Goal: Task Accomplishment & Management: Complete application form

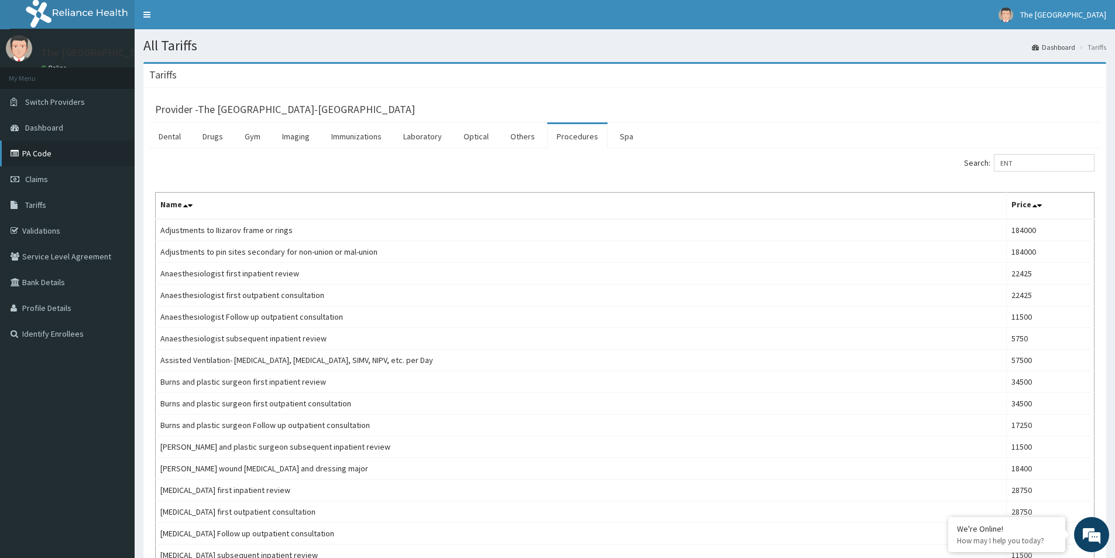
click at [46, 150] on link "PA Code" at bounding box center [67, 153] width 135 height 26
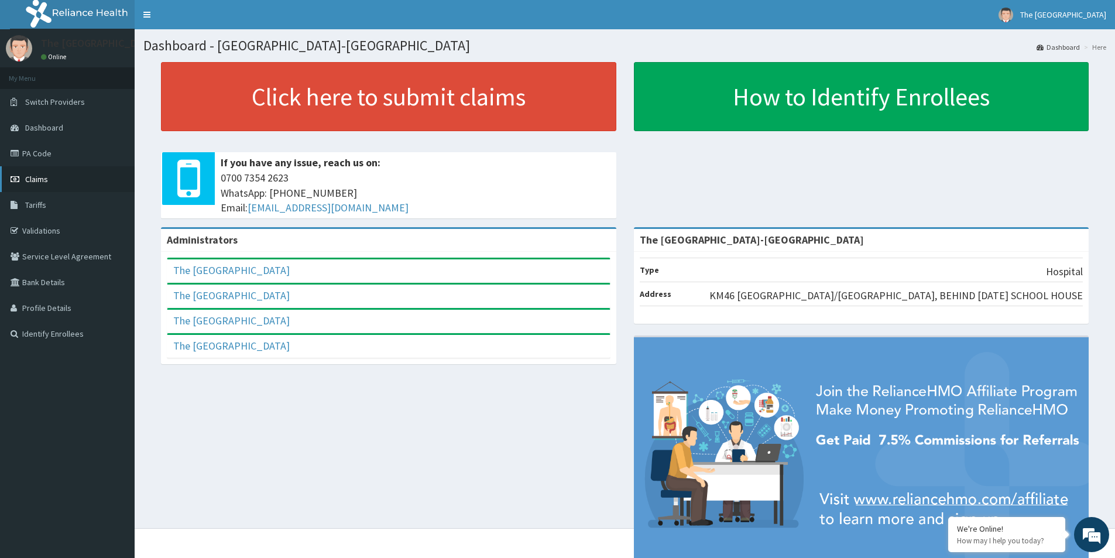
click at [57, 177] on link "Claims" at bounding box center [67, 179] width 135 height 26
click at [36, 152] on link "PA Code" at bounding box center [67, 153] width 135 height 26
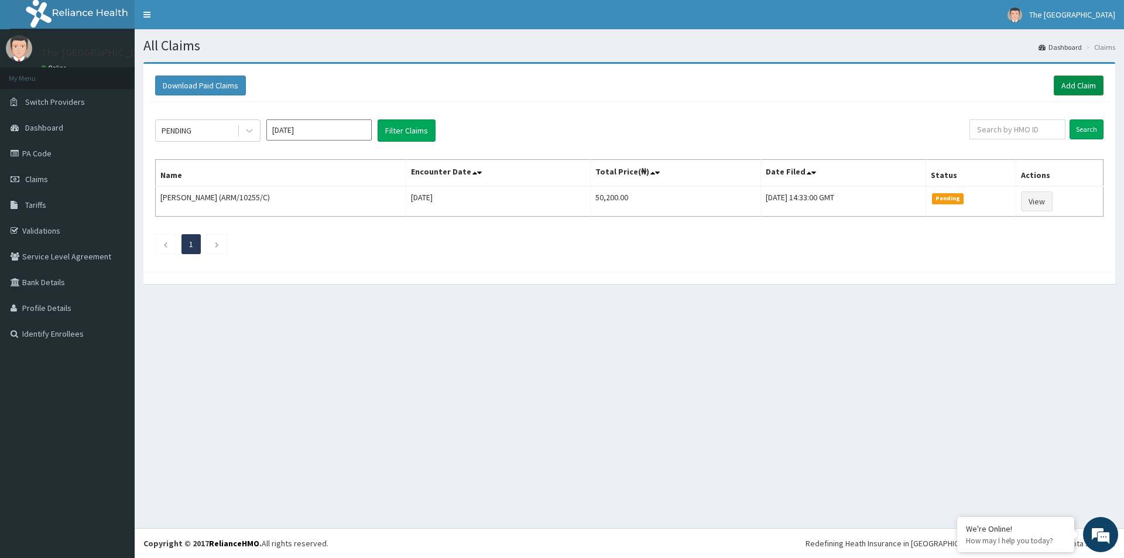
click at [1078, 84] on link "Add Claim" at bounding box center [1078, 85] width 50 height 20
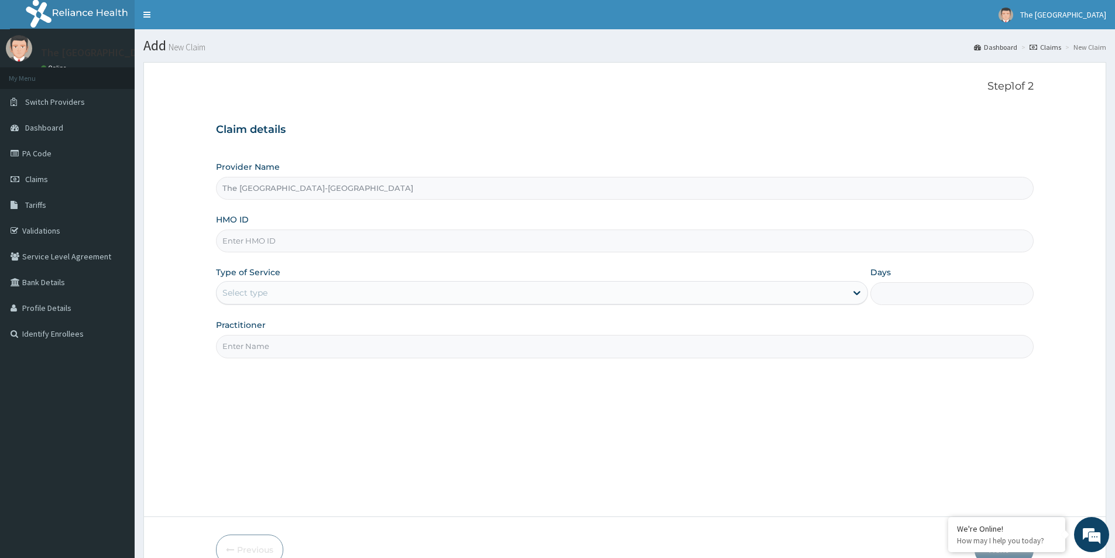
type input "The [GEOGRAPHIC_DATA]-[GEOGRAPHIC_DATA]"
click at [239, 236] on input "HMO ID" at bounding box center [624, 240] width 817 height 23
paste input "PXF/10001/A"
type input "PXF/10001/A"
click at [245, 293] on div "Select type" at bounding box center [244, 293] width 45 height 12
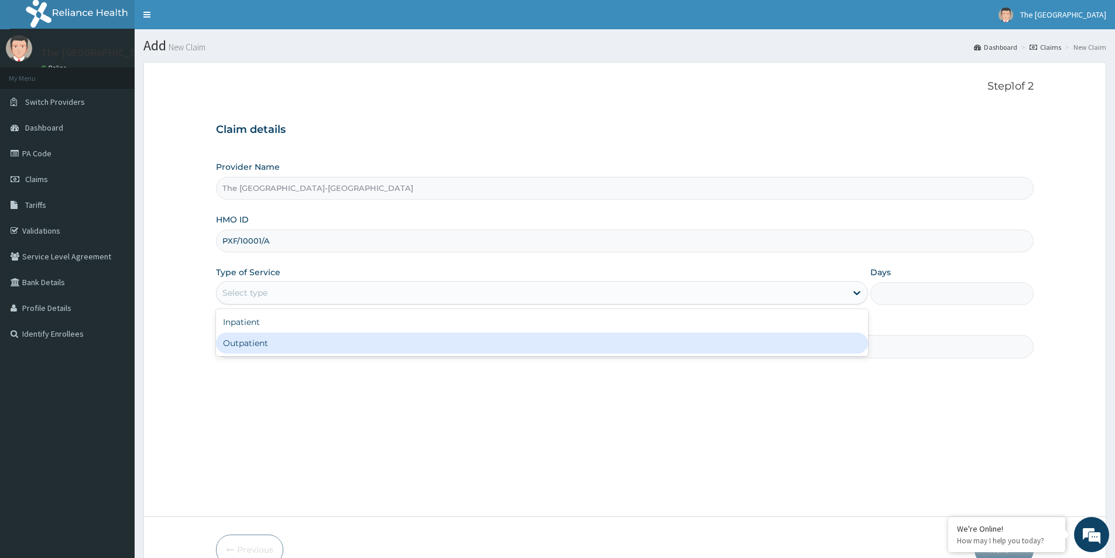
click at [242, 341] on div "Outpatient" at bounding box center [542, 342] width 652 height 21
type input "1"
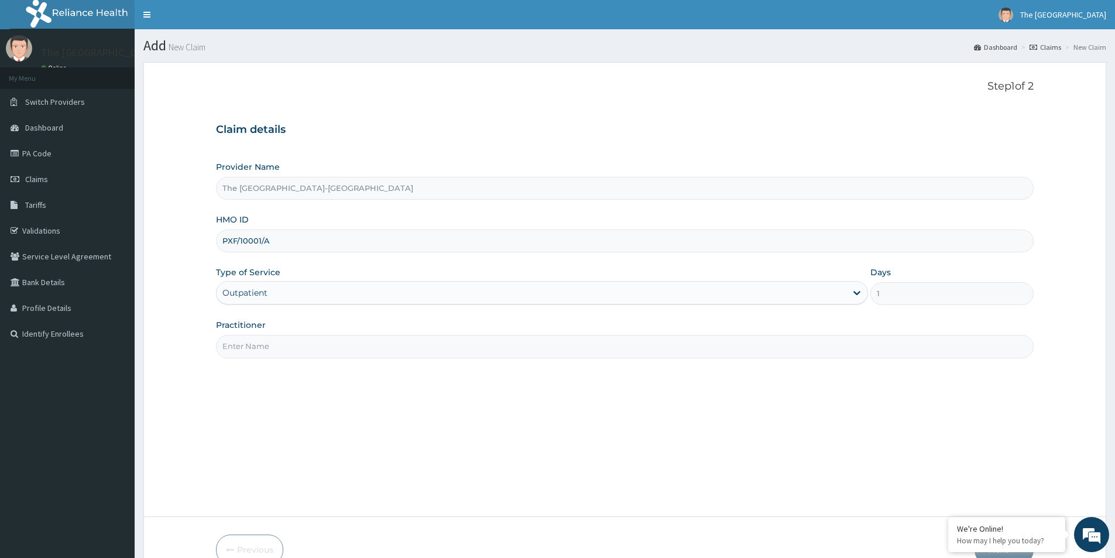
click at [235, 346] on input "Practitioner" at bounding box center [624, 346] width 817 height 23
paste input "ELEMILE OLUWADAMILOLA"
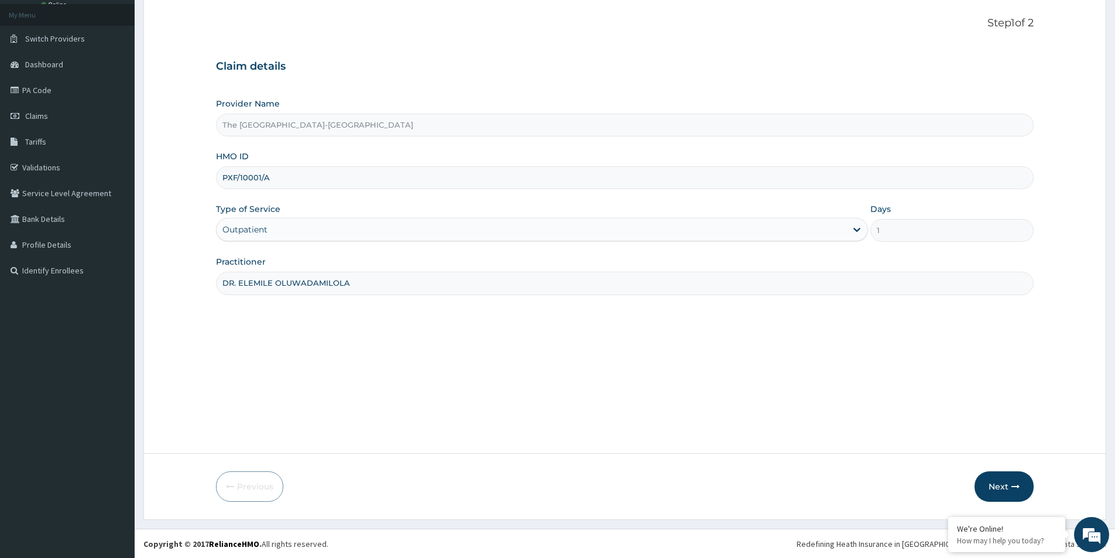
scroll to position [64, 0]
type input "DR. ELEMILE OLUWADAMILOLA"
click at [997, 486] on button "Next" at bounding box center [1003, 485] width 59 height 30
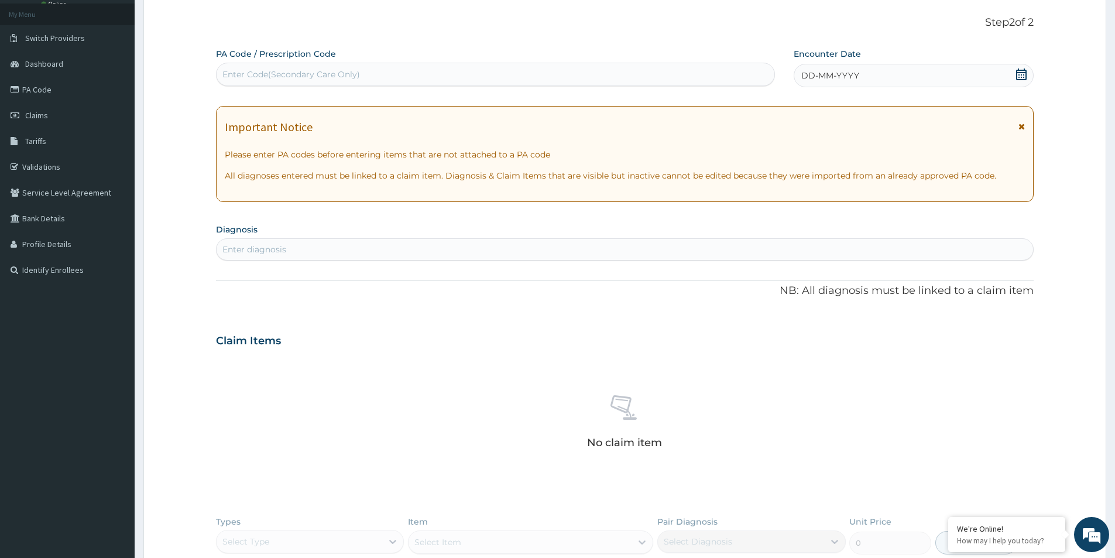
click at [257, 71] on div "Enter Code(Secondary Care Only)" at bounding box center [291, 74] width 138 height 12
paste input "PA/E7B8BB"
type input "PA/E7B8BB"
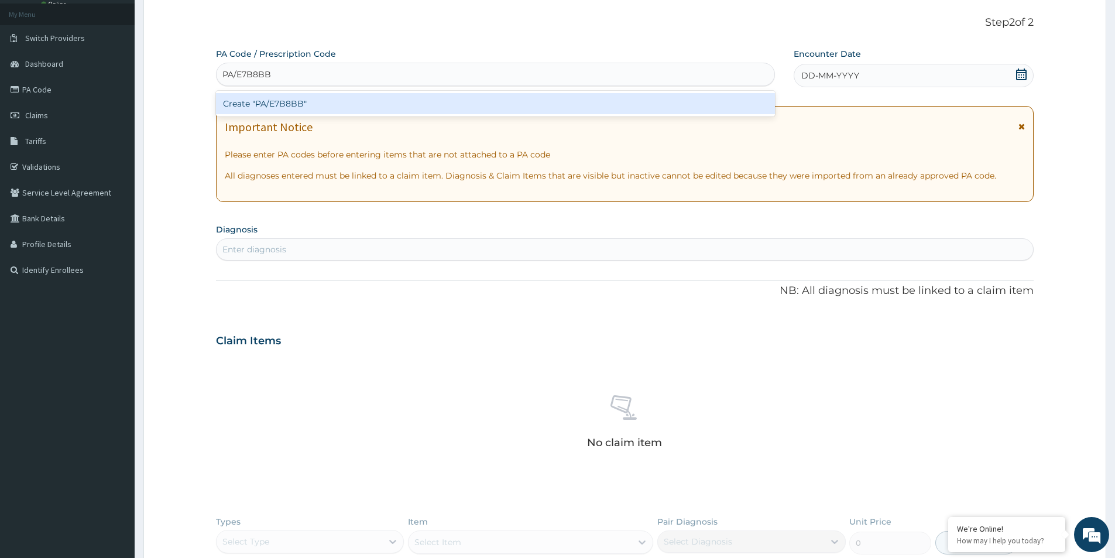
click at [240, 103] on div "Create "PA/E7B8BB"" at bounding box center [495, 103] width 559 height 21
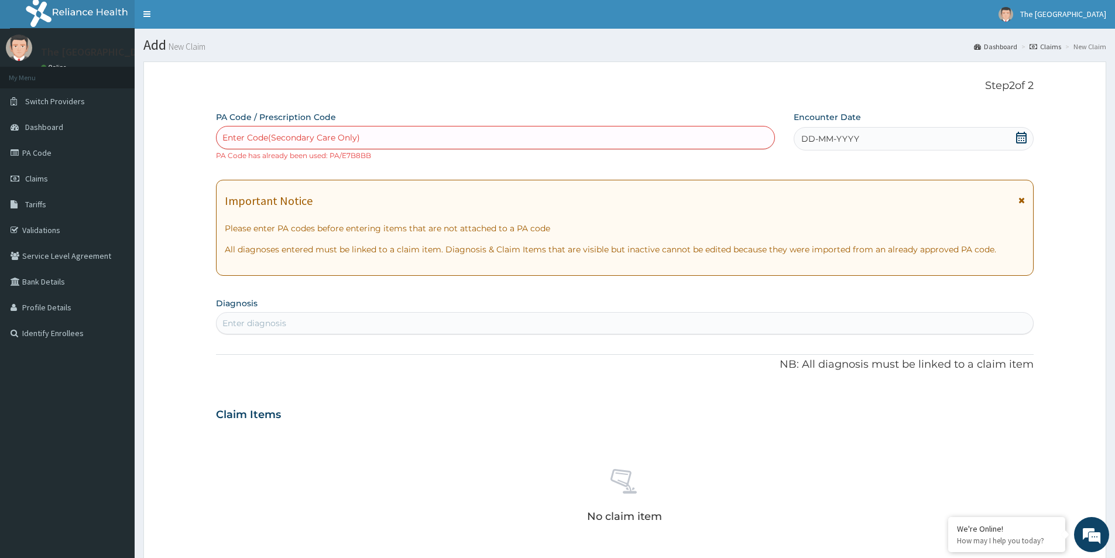
scroll to position [0, 0]
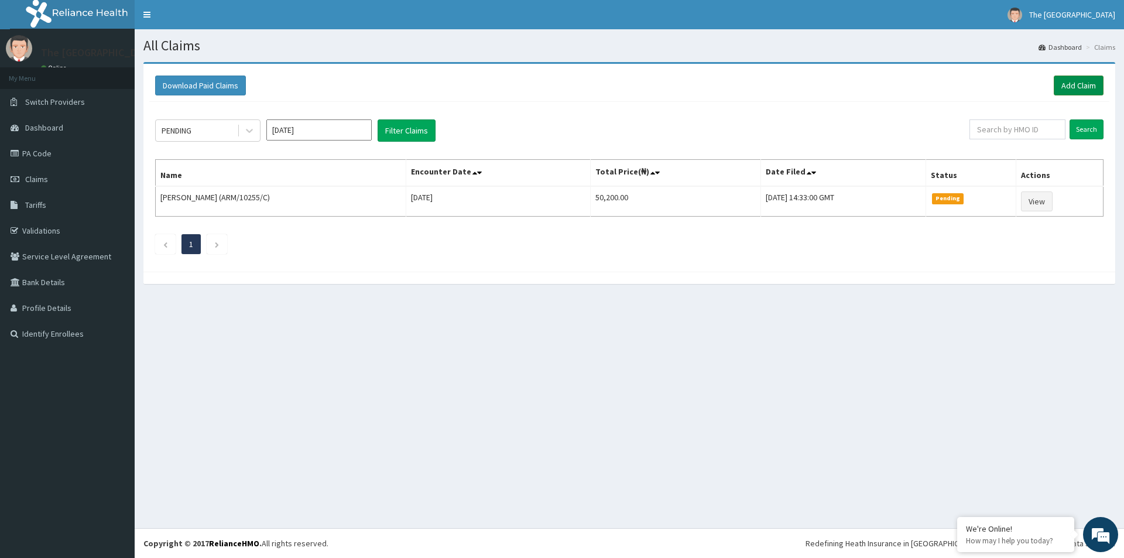
click at [1079, 78] on link "Add Claim" at bounding box center [1078, 85] width 50 height 20
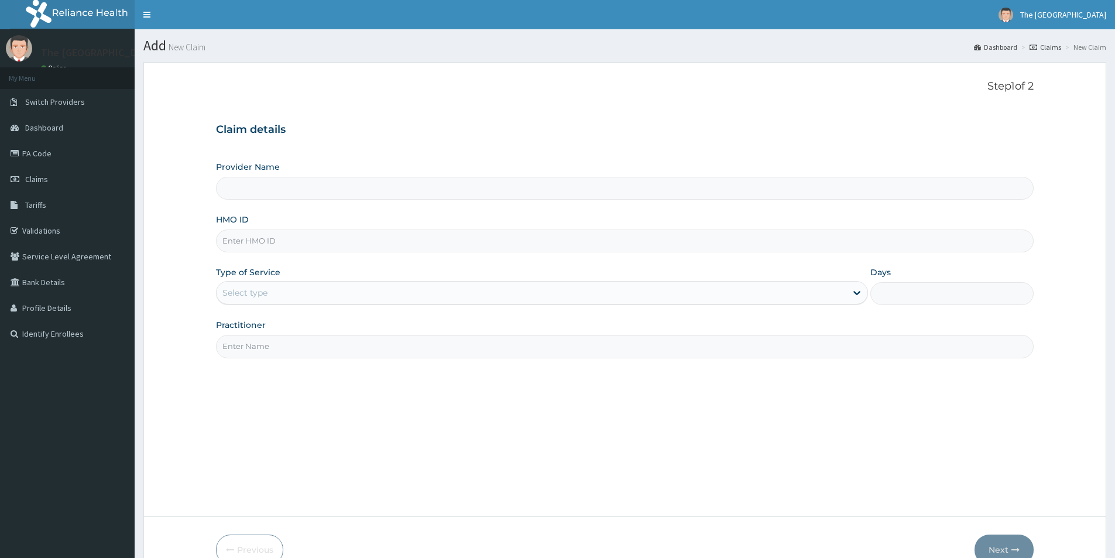
click at [263, 245] on input "HMO ID" at bounding box center [624, 240] width 817 height 23
paste input "MBI/10316/B"
type input "MBI/10316/B"
type input "The Redeemers Health Centre-ogun state"
type input "MBI/10316/B"
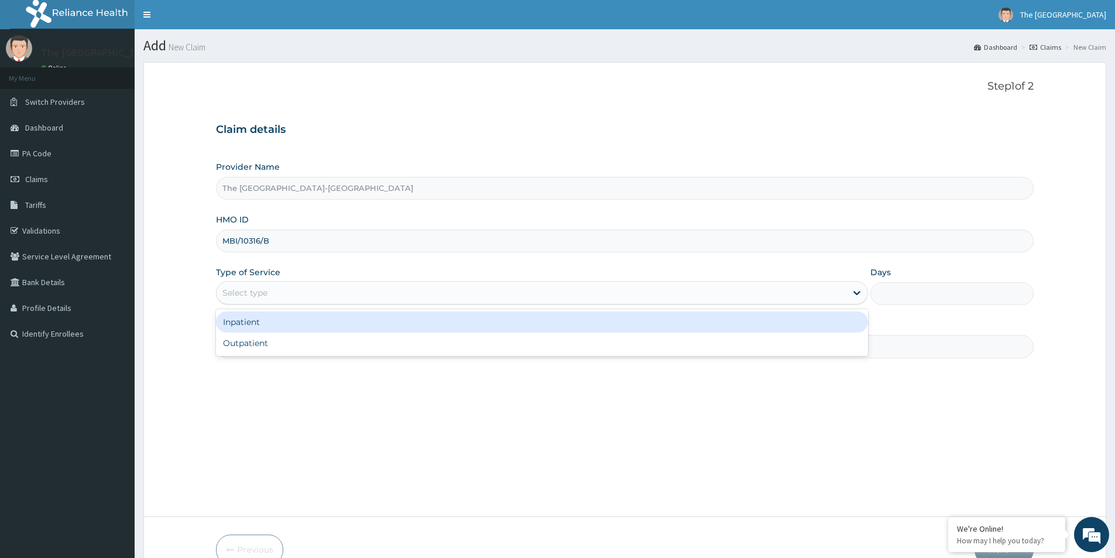
click at [238, 296] on div "Select type" at bounding box center [244, 293] width 45 height 12
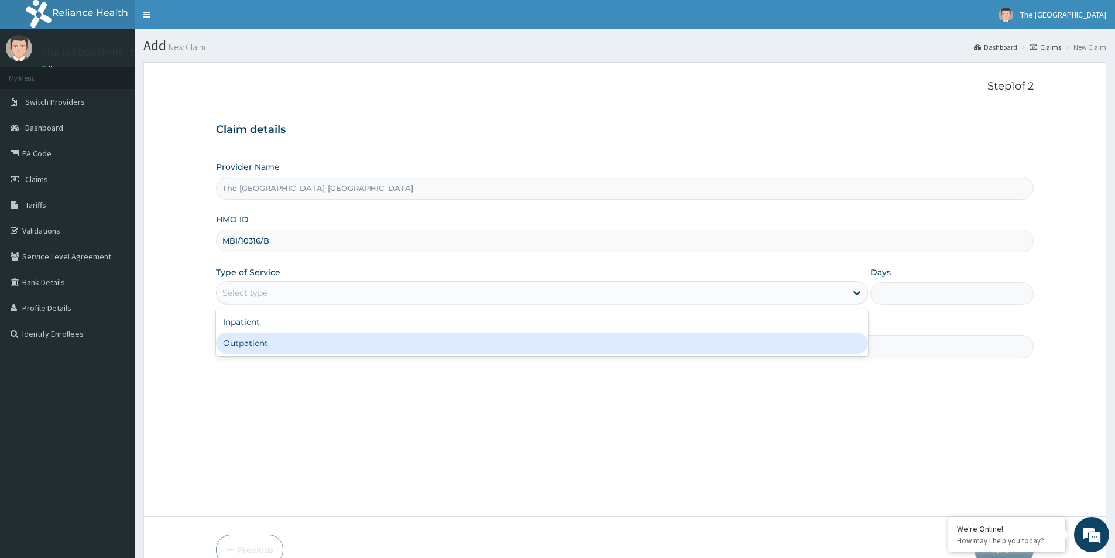
click at [240, 342] on div "Outpatient" at bounding box center [542, 342] width 652 height 21
type input "1"
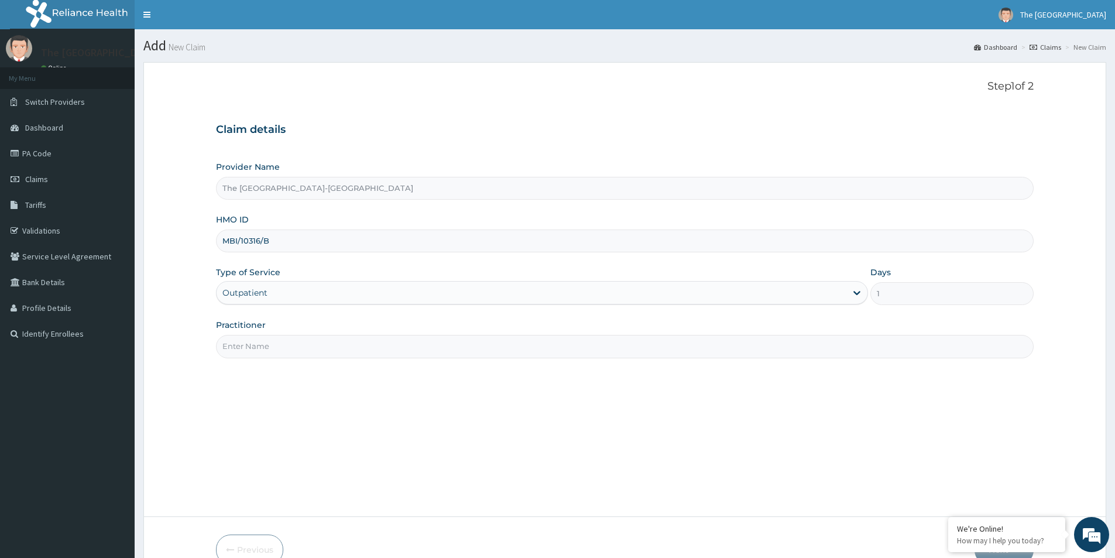
click at [242, 350] on input "Practitioner" at bounding box center [624, 346] width 817 height 23
paste input "OGUNJIMI TEMITOPE"
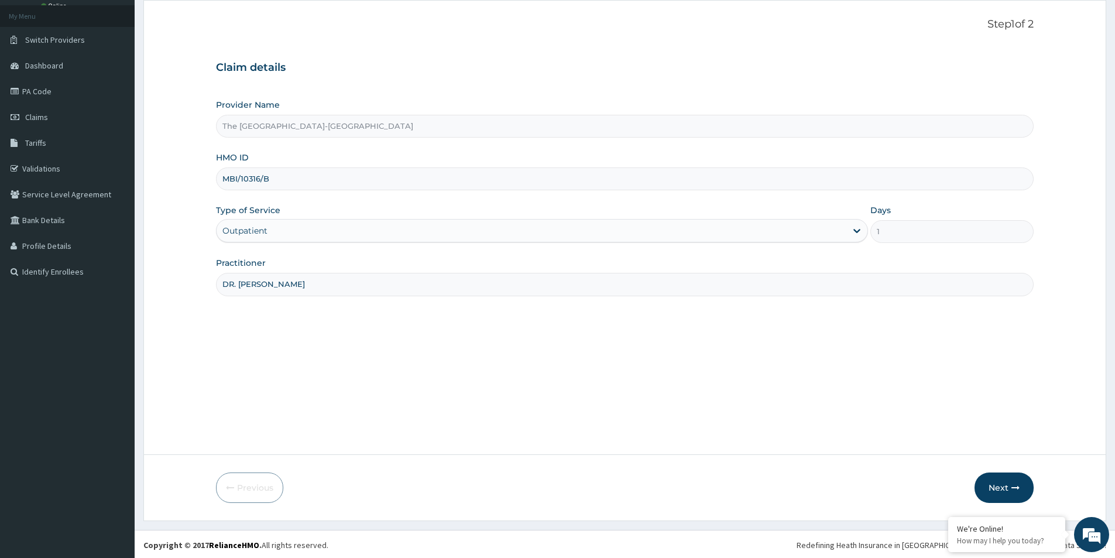
scroll to position [64, 0]
type input "DR. OGUNJIMI TEMITOPE"
click at [1016, 481] on button "Next" at bounding box center [1003, 485] width 59 height 30
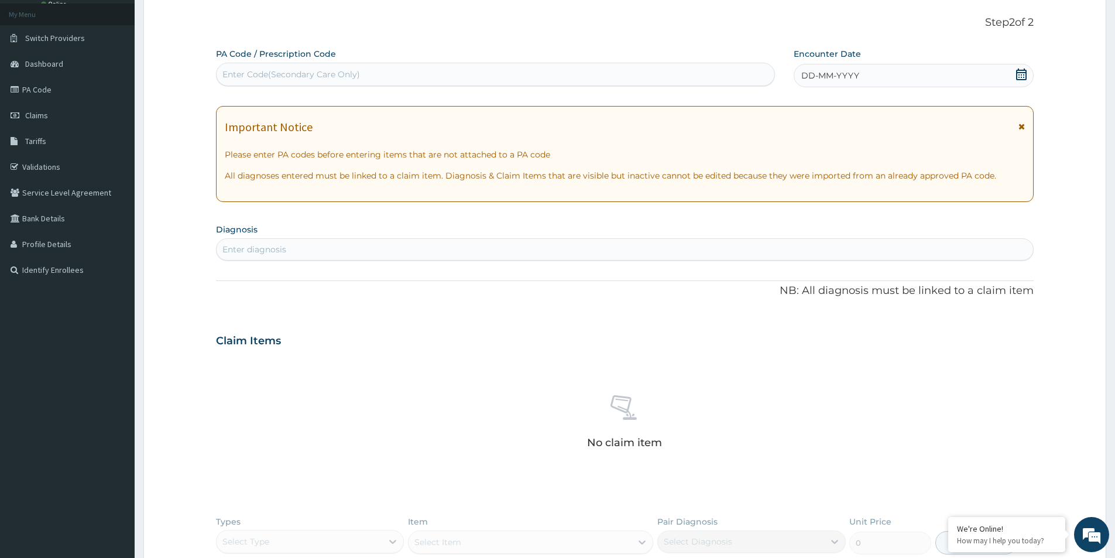
click at [290, 75] on div "Enter Code(Secondary Care Only)" at bounding box center [291, 74] width 138 height 12
paste input "PA/B35BFA"
type input "PA/B35BFA"
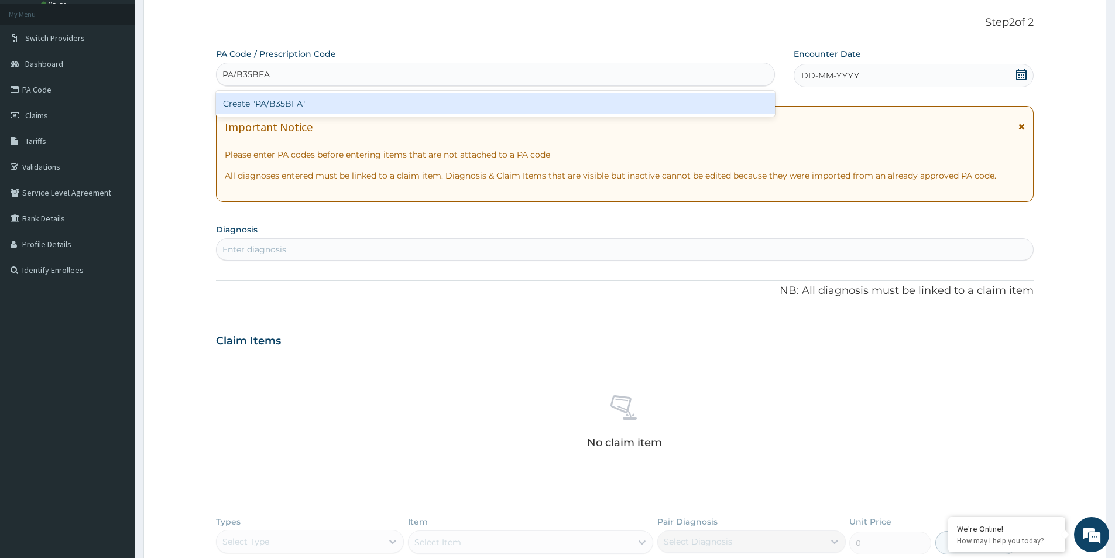
click at [324, 99] on div "Create "PA/B35BFA"" at bounding box center [495, 103] width 559 height 21
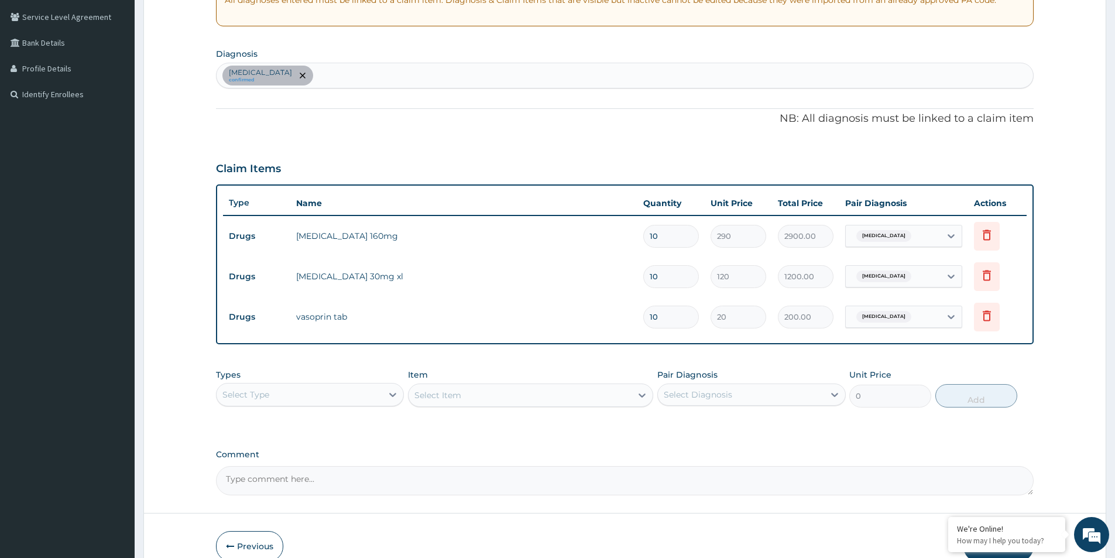
scroll to position [300, 0]
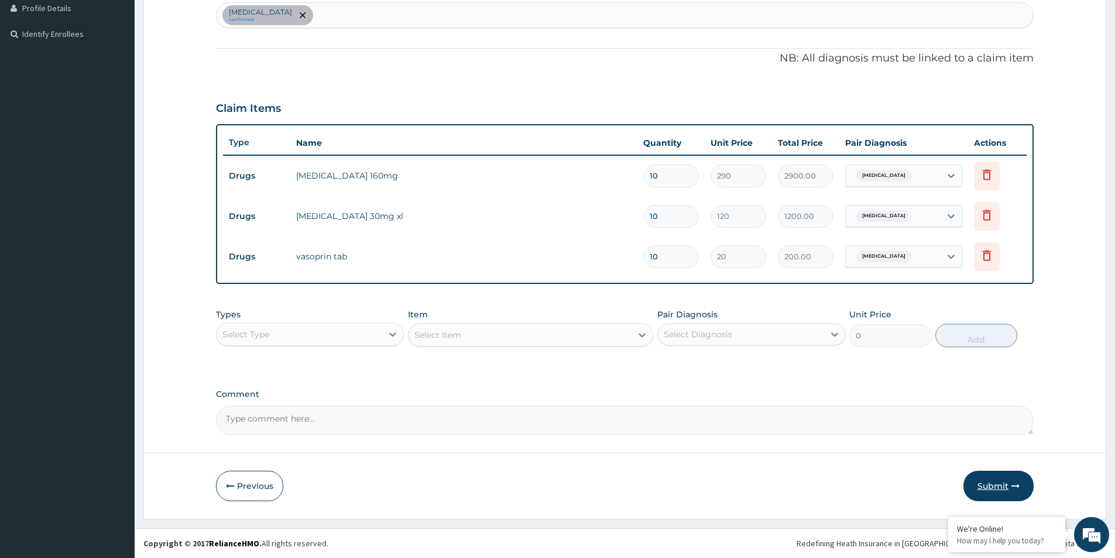
click at [987, 479] on button "Submit" at bounding box center [998, 485] width 70 height 30
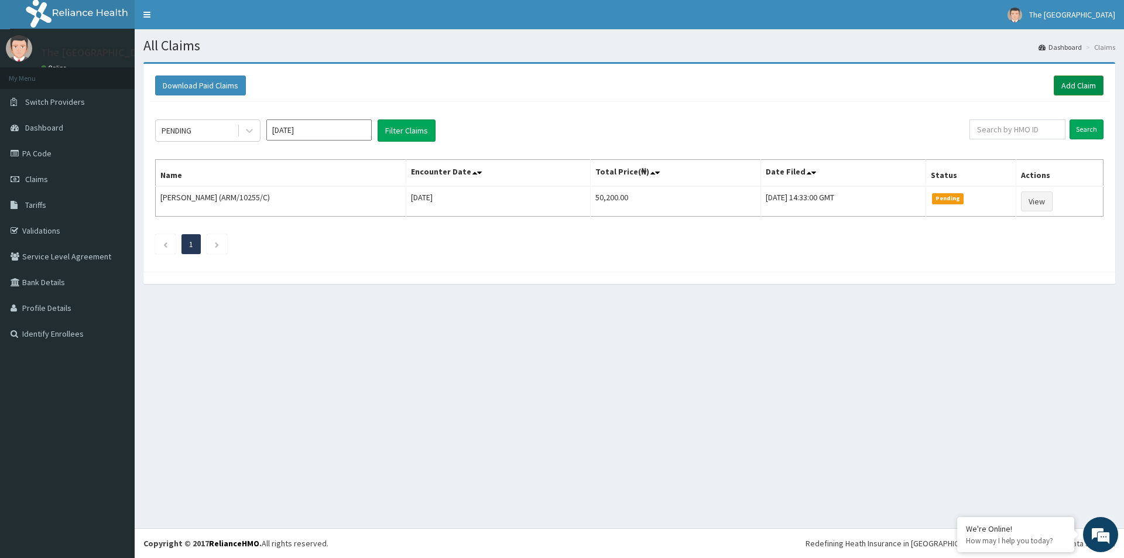
click at [1069, 88] on link "Add Claim" at bounding box center [1078, 85] width 50 height 20
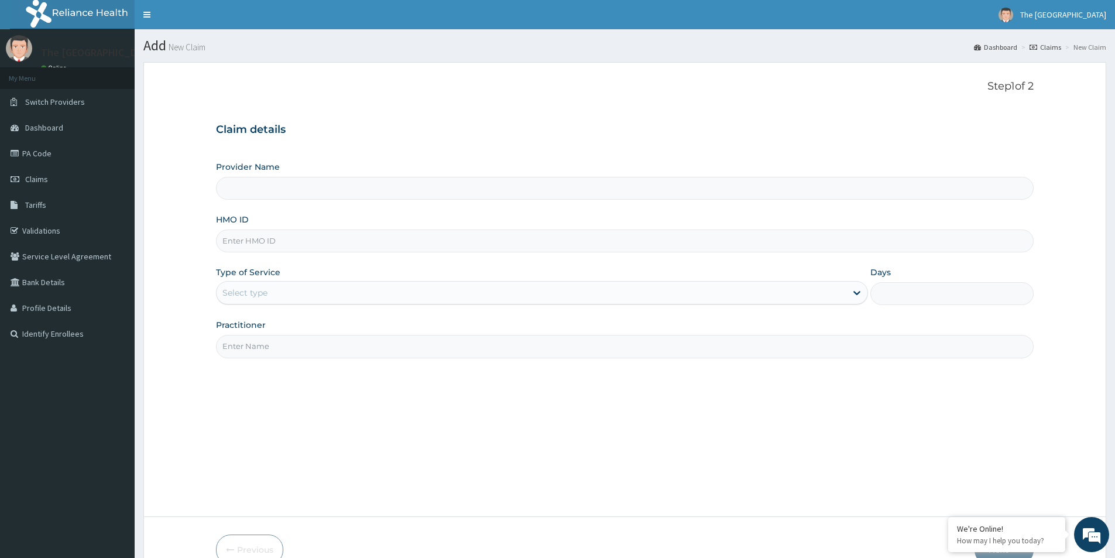
type input "The [GEOGRAPHIC_DATA]-[GEOGRAPHIC_DATA]"
